Goal: Task Accomplishment & Management: Complete application form

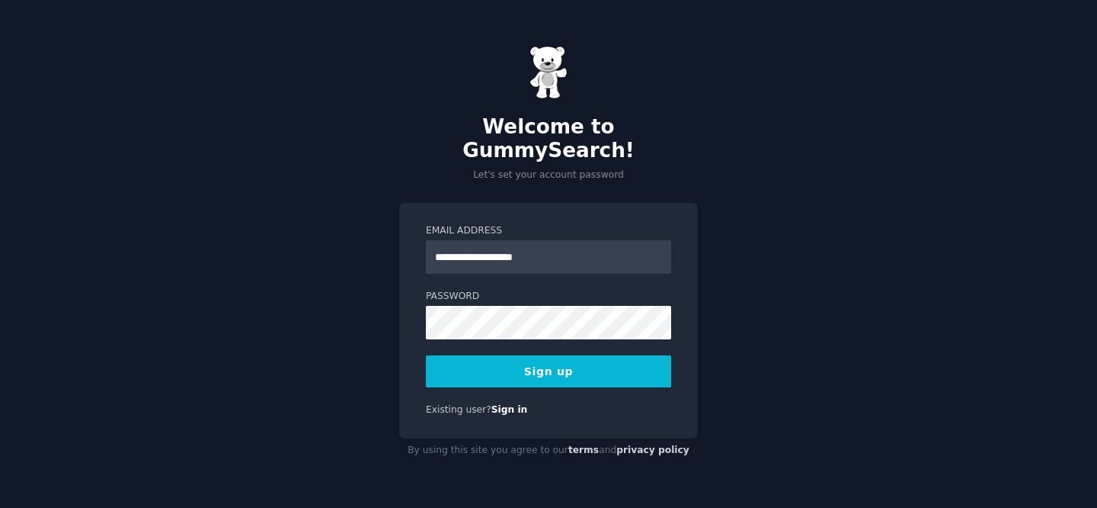
type input "**********"
click at [376, 322] on div "**********" at bounding box center [548, 254] width 1097 height 508
click at [613, 355] on button "Sign up" at bounding box center [548, 371] width 245 height 32
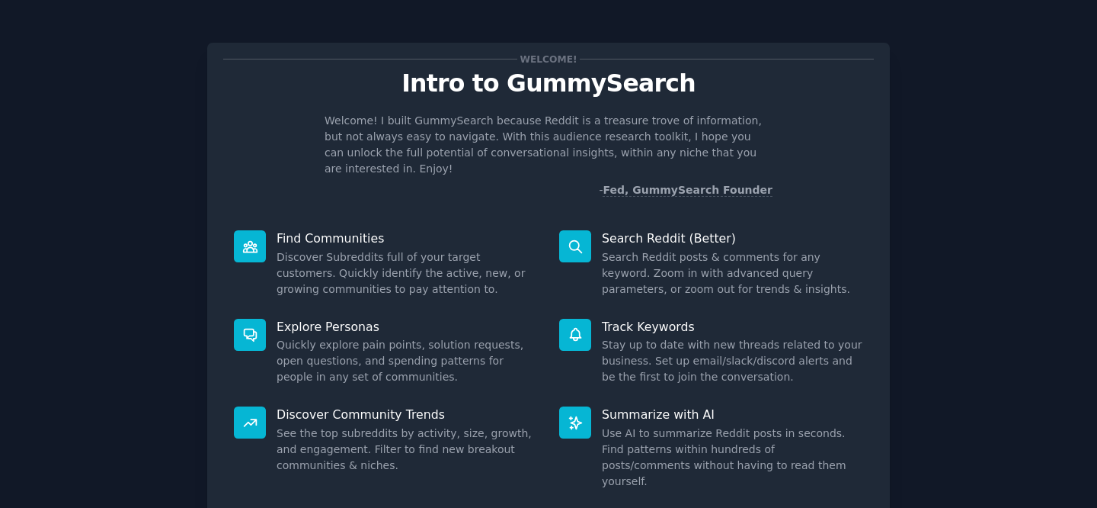
scroll to position [85, 0]
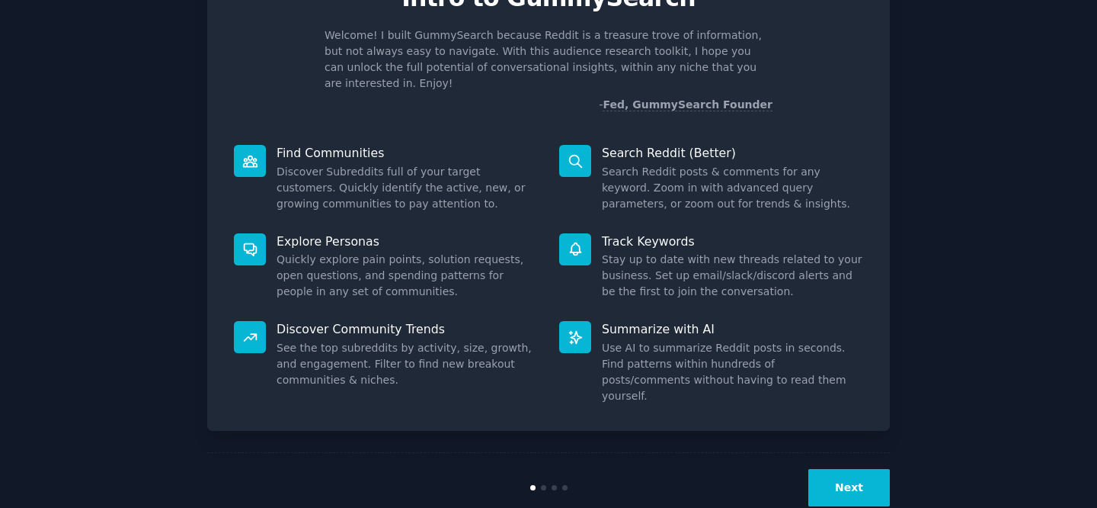
click at [837, 469] on button "Next" at bounding box center [849, 487] width 82 height 37
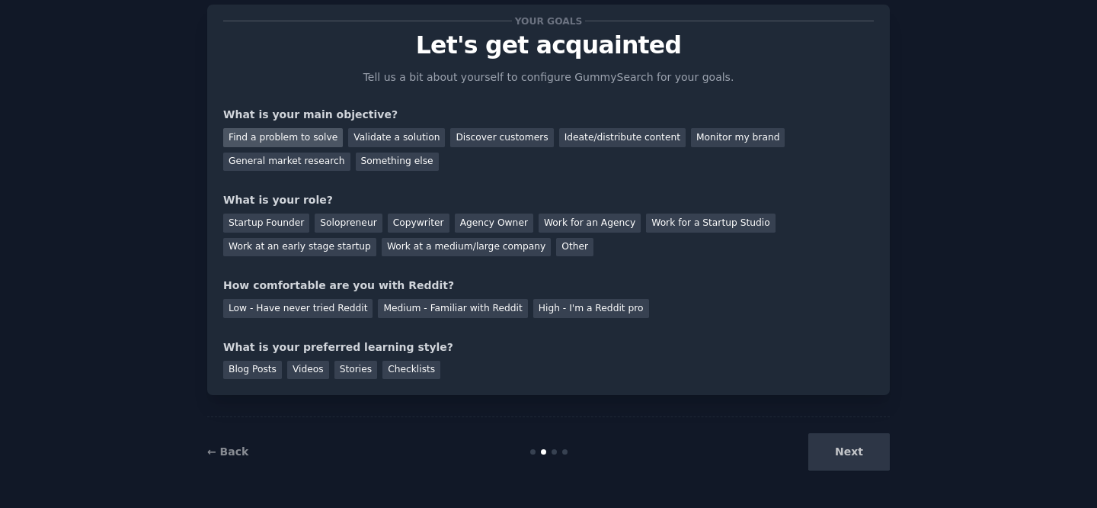
click at [324, 144] on div "Find a problem to solve" at bounding box center [283, 137] width 120 height 19
click at [351, 142] on div "Validate a solution" at bounding box center [396, 137] width 97 height 19
click at [319, 141] on div "Find a problem to solve" at bounding box center [283, 137] width 120 height 19
click at [356, 145] on div "Validate a solution" at bounding box center [396, 137] width 97 height 19
click at [328, 136] on div "Find a problem to solve" at bounding box center [283, 137] width 120 height 19
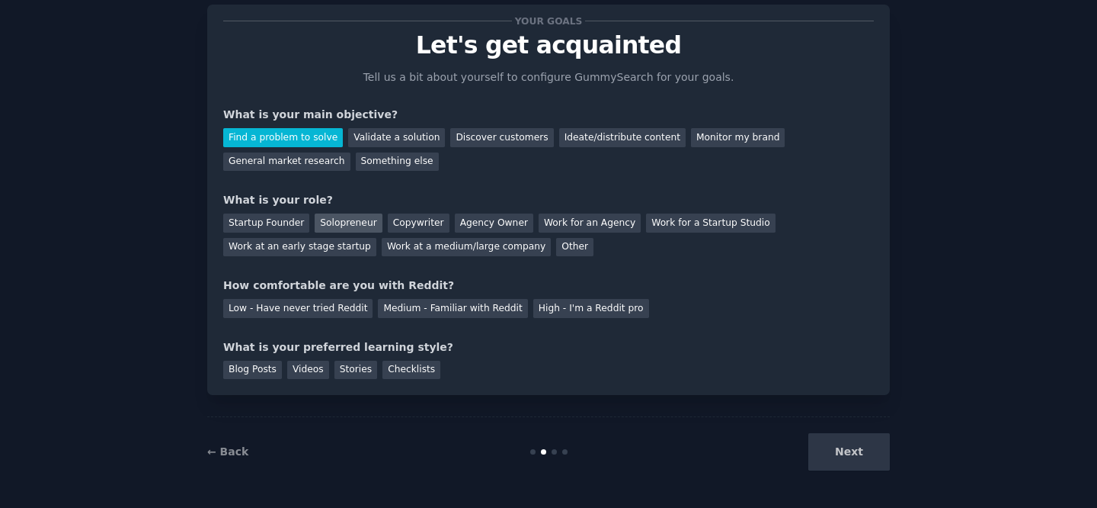
click at [322, 221] on div "Solopreneur" at bounding box center [348, 222] width 67 height 19
click at [379, 309] on div "Medium - Familiar with Reddit" at bounding box center [452, 308] width 149 height 19
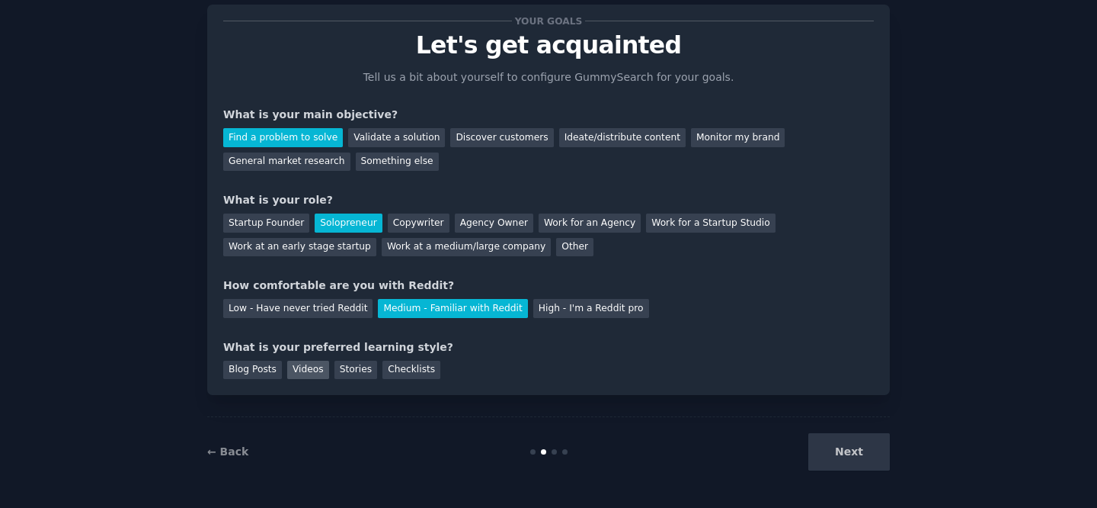
click at [299, 370] on div "Videos" at bounding box center [308, 369] width 42 height 19
click at [818, 447] on button "Next" at bounding box center [849, 451] width 82 height 37
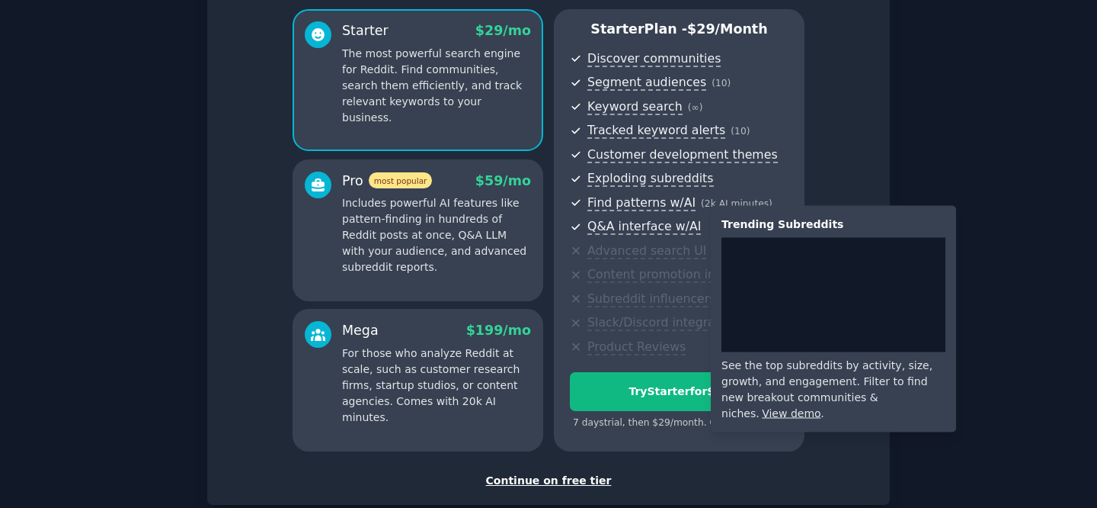
scroll to position [88, 0]
